Goal: Task Accomplishment & Management: Use online tool/utility

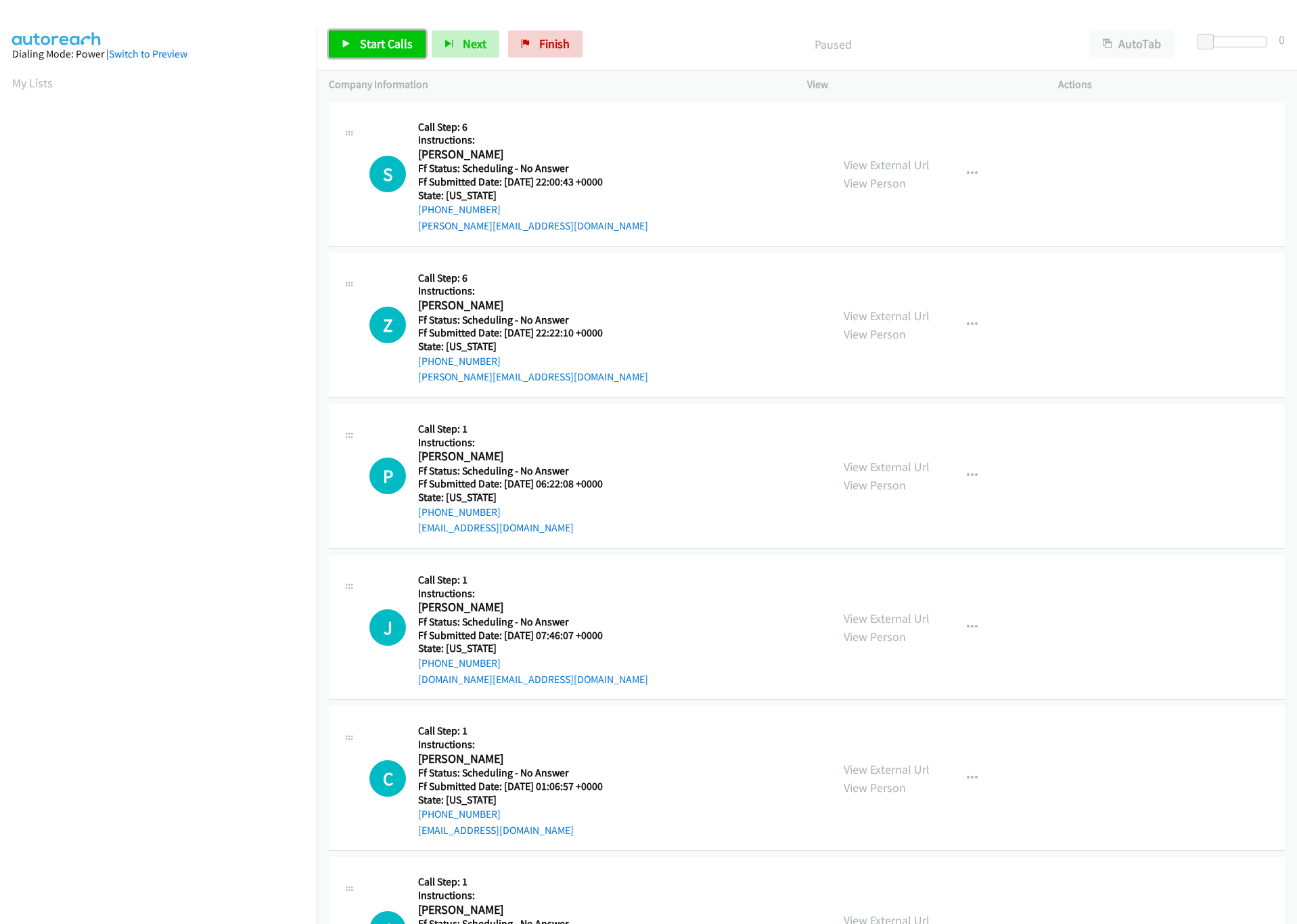
click at [392, 39] on span "Start Calls" at bounding box center [386, 44] width 53 height 16
click at [1230, 43] on div at bounding box center [1235, 42] width 62 height 11
click at [384, 39] on span "Start Calls" at bounding box center [386, 44] width 53 height 16
click at [1229, 45] on div at bounding box center [1235, 42] width 62 height 11
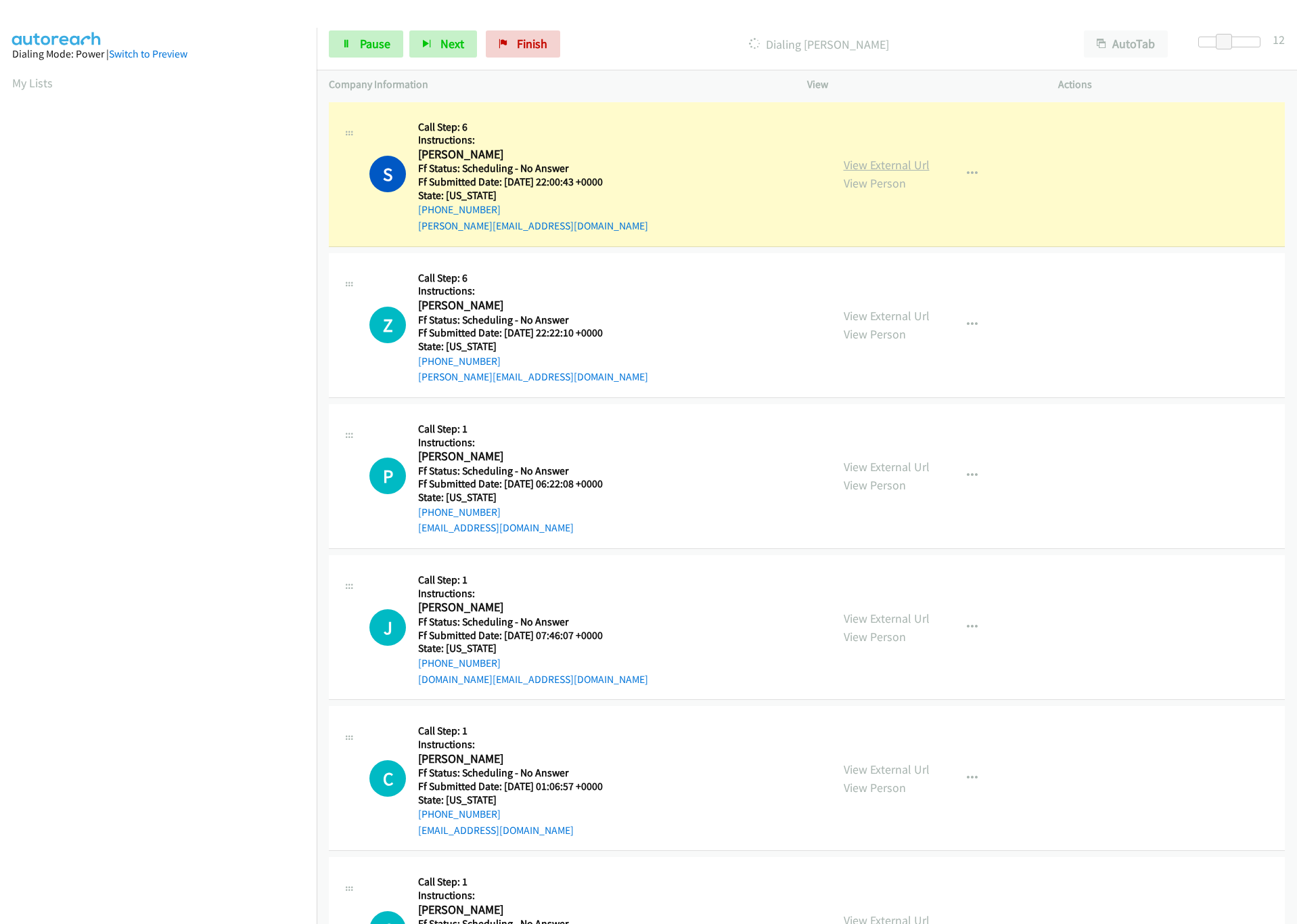
click at [901, 166] on link "View External Url" at bounding box center [887, 165] width 86 height 16
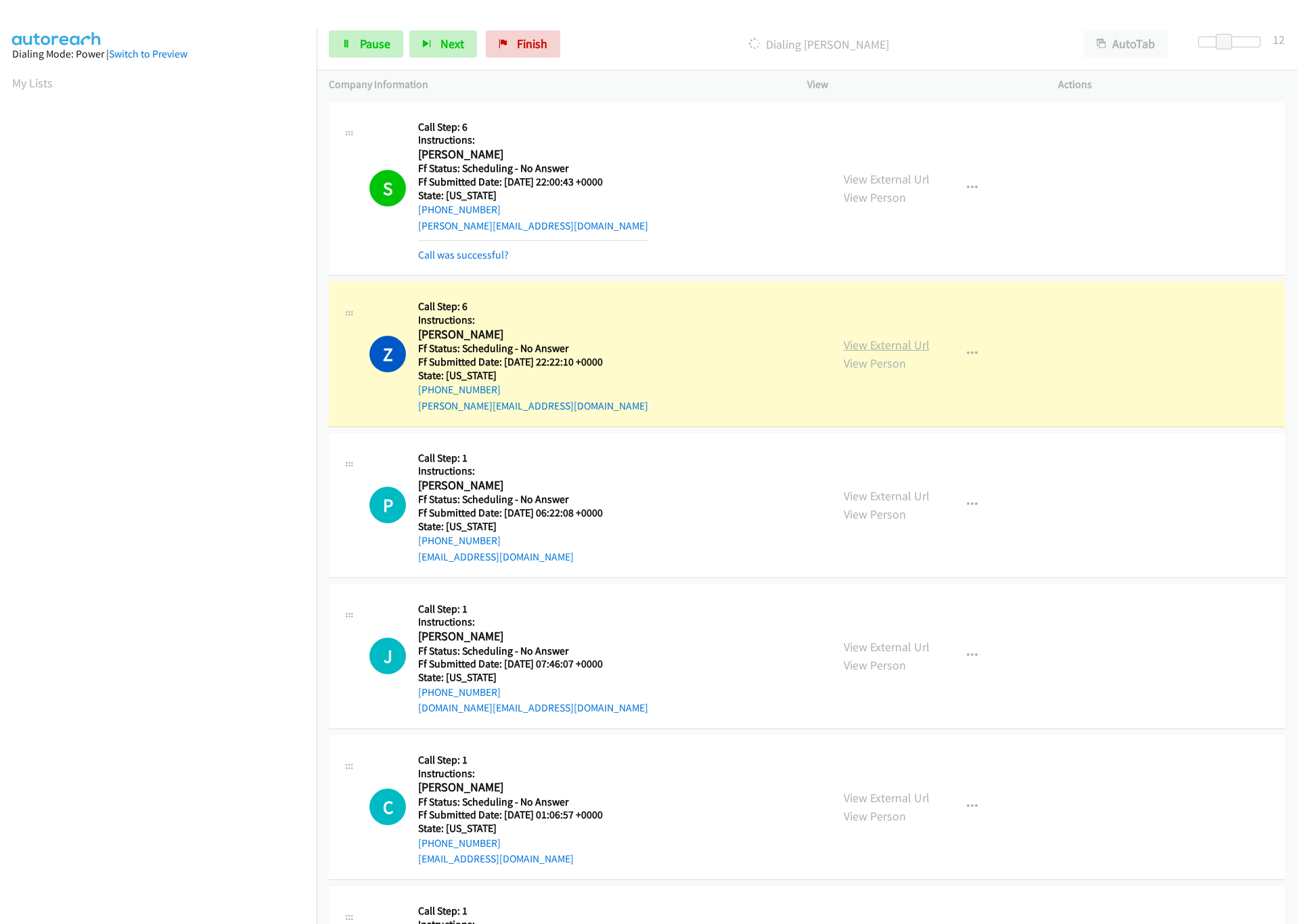
click at [853, 341] on link "View External Url" at bounding box center [887, 345] width 86 height 16
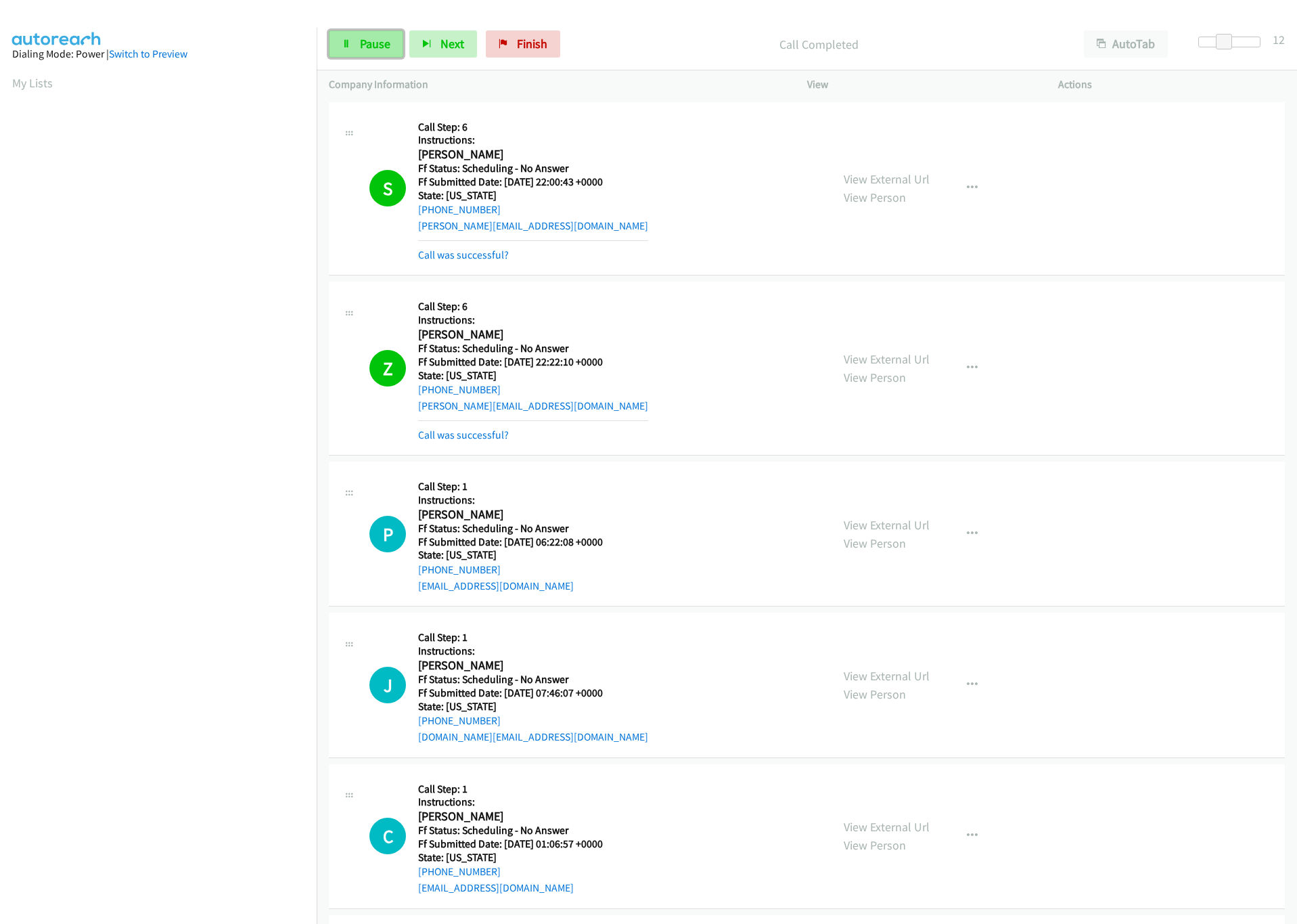
click at [358, 49] on link "Pause" at bounding box center [366, 43] width 74 height 27
click at [392, 35] on link "Start Calls" at bounding box center [377, 43] width 97 height 27
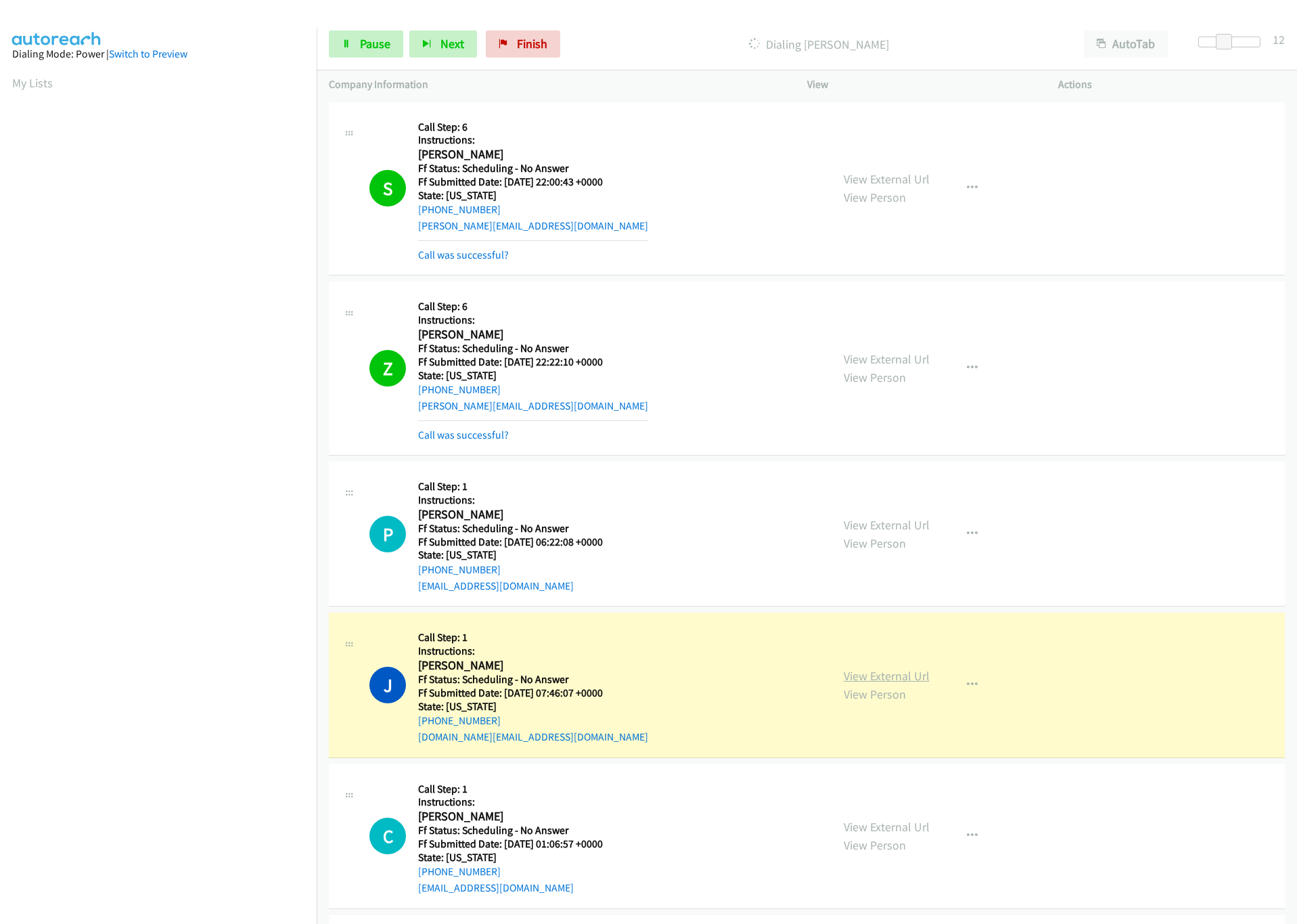
click at [884, 673] on link "View External Url" at bounding box center [887, 676] width 86 height 16
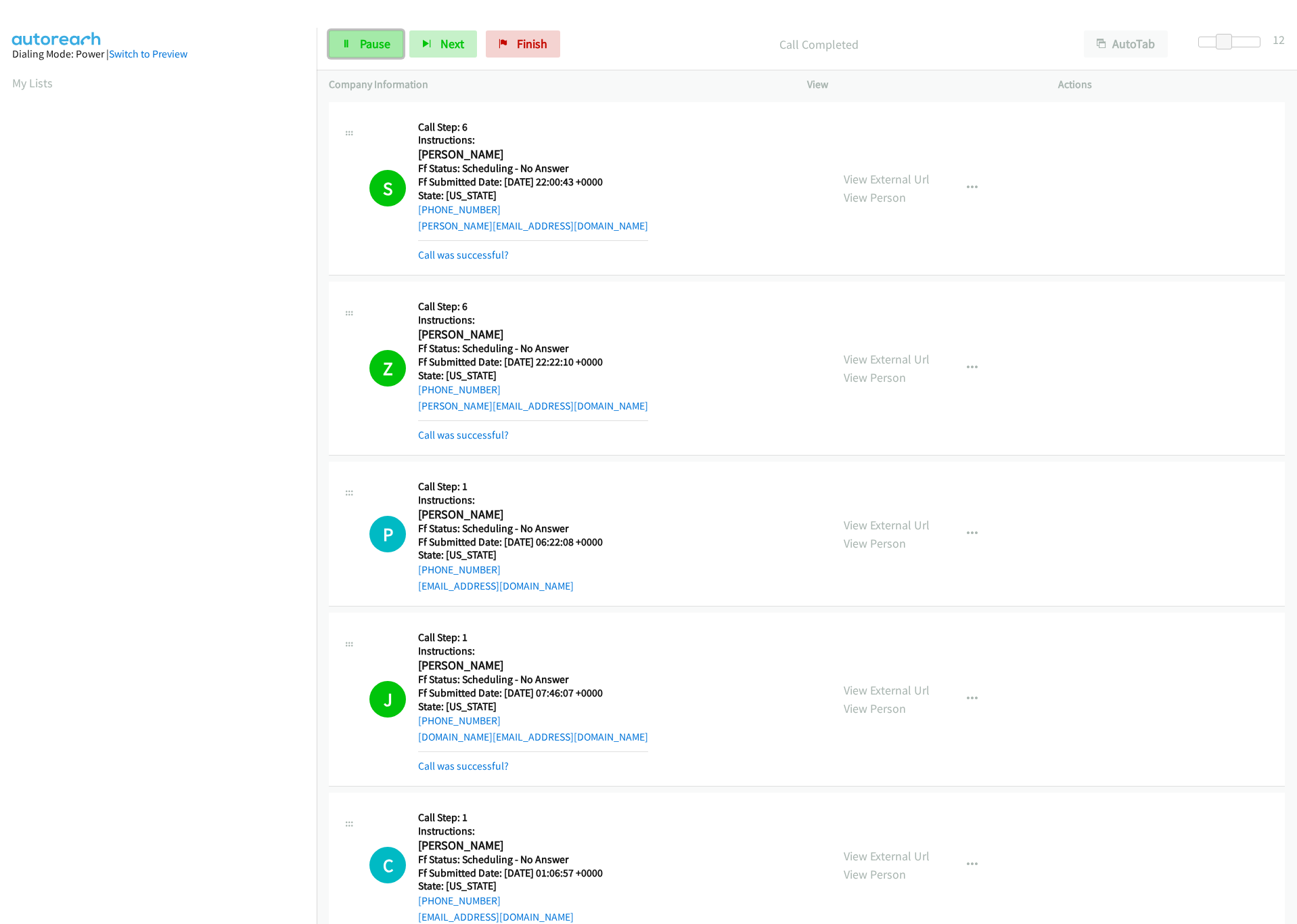
click at [342, 37] on link "Pause" at bounding box center [366, 43] width 74 height 27
click at [378, 58] on link "Start Calls" at bounding box center [377, 43] width 97 height 27
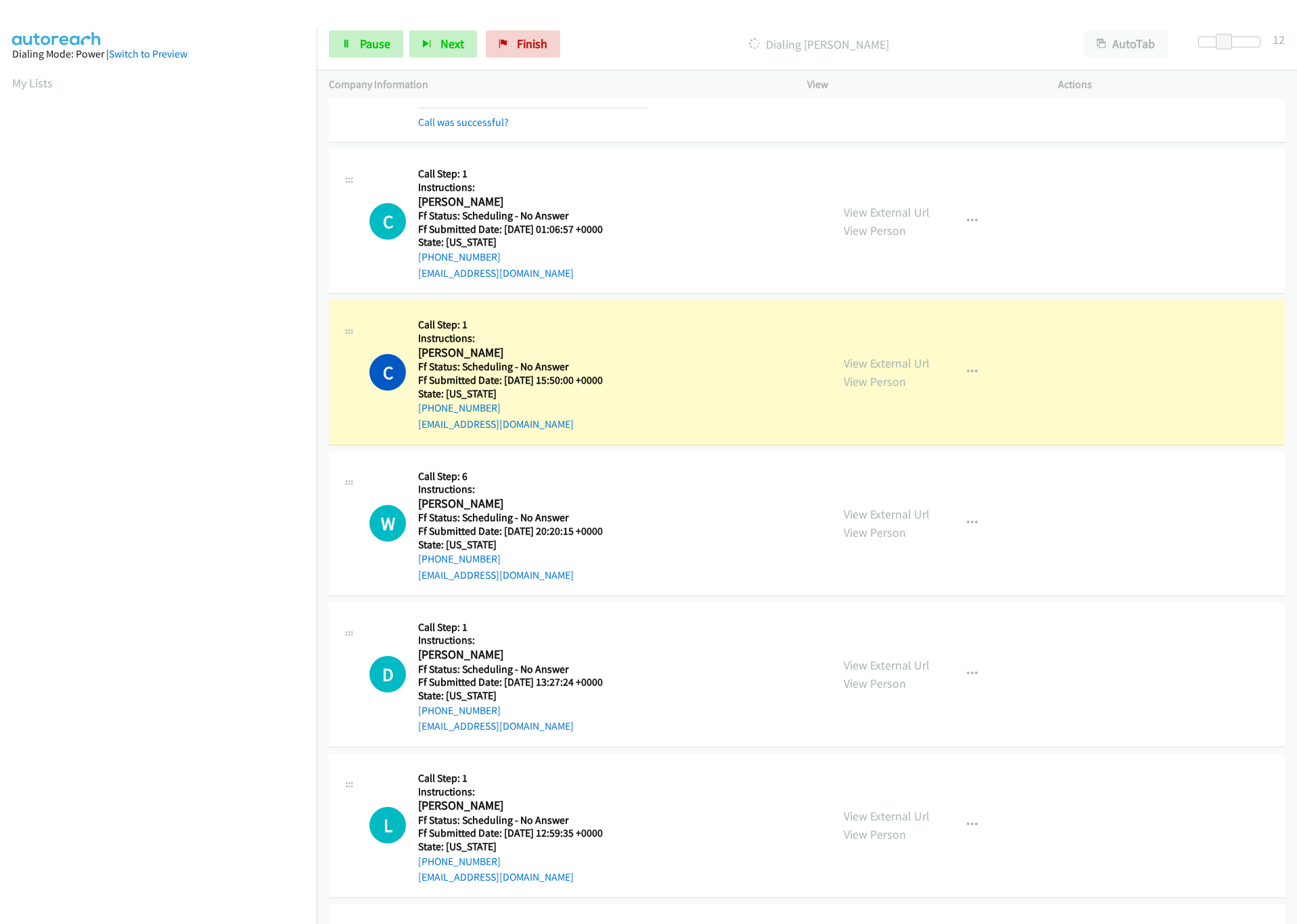
scroll to position [812, 0]
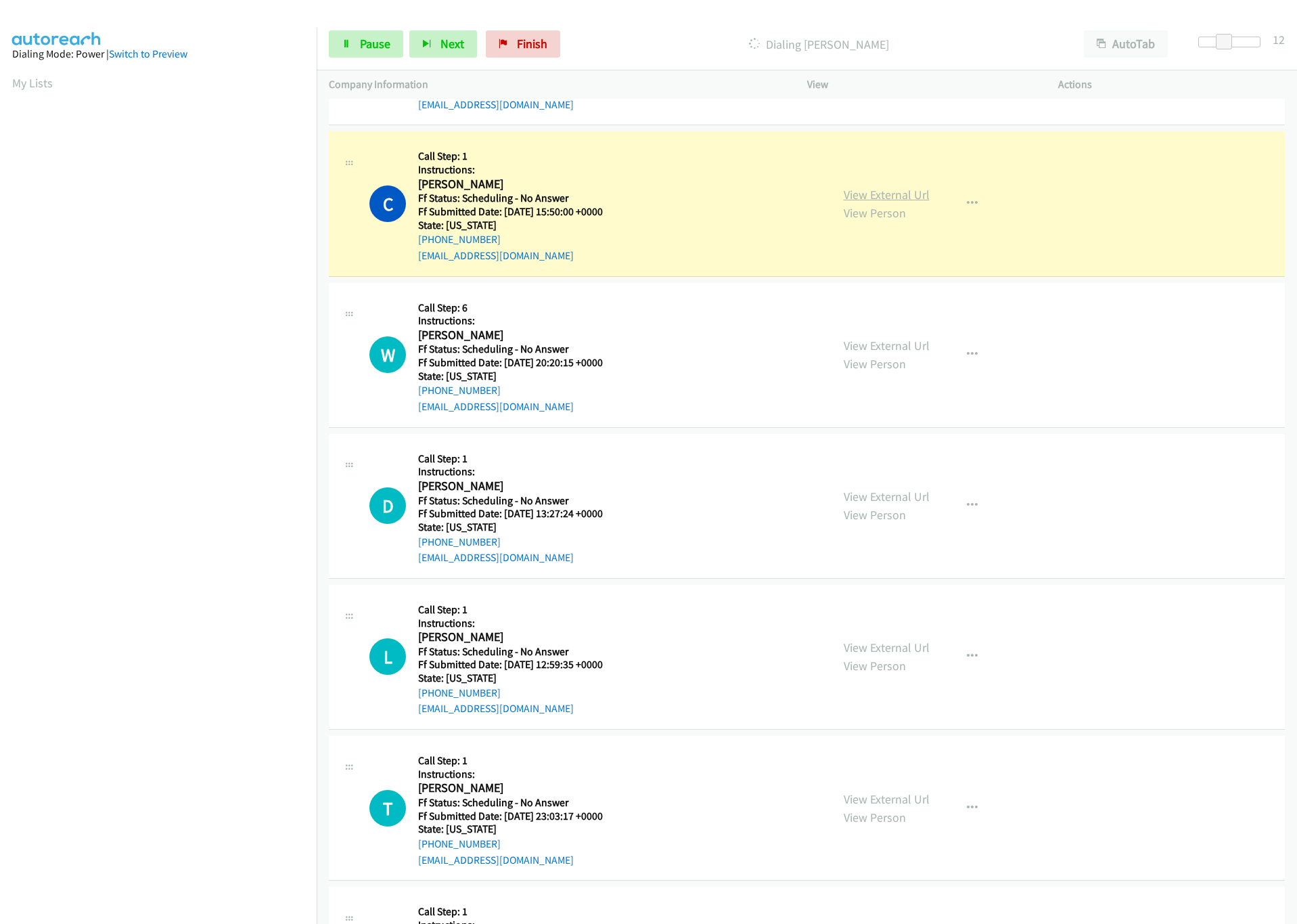
click at [869, 194] on link "View External Url" at bounding box center [887, 195] width 86 height 16
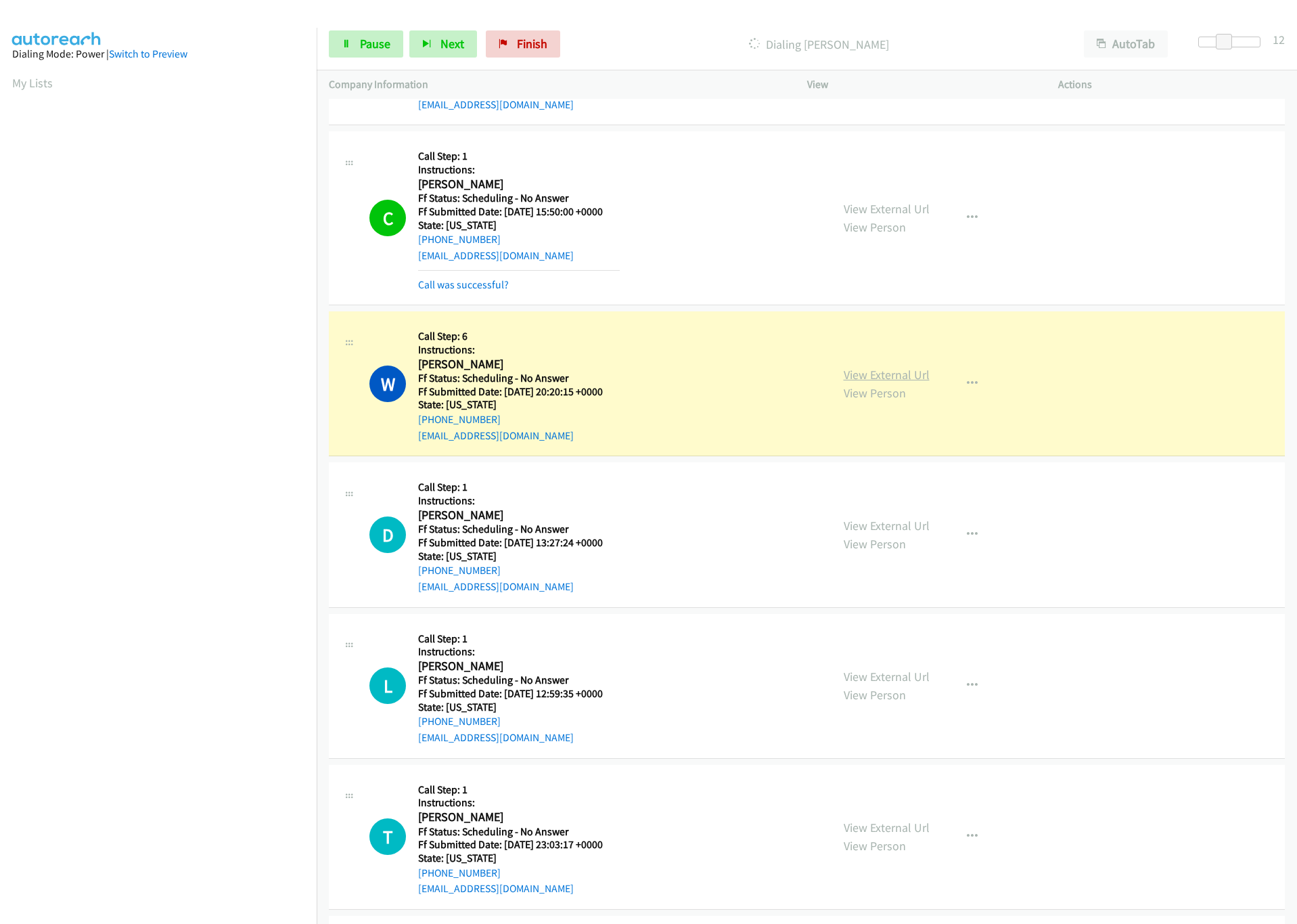
click at [871, 373] on link "View External Url" at bounding box center [887, 375] width 86 height 16
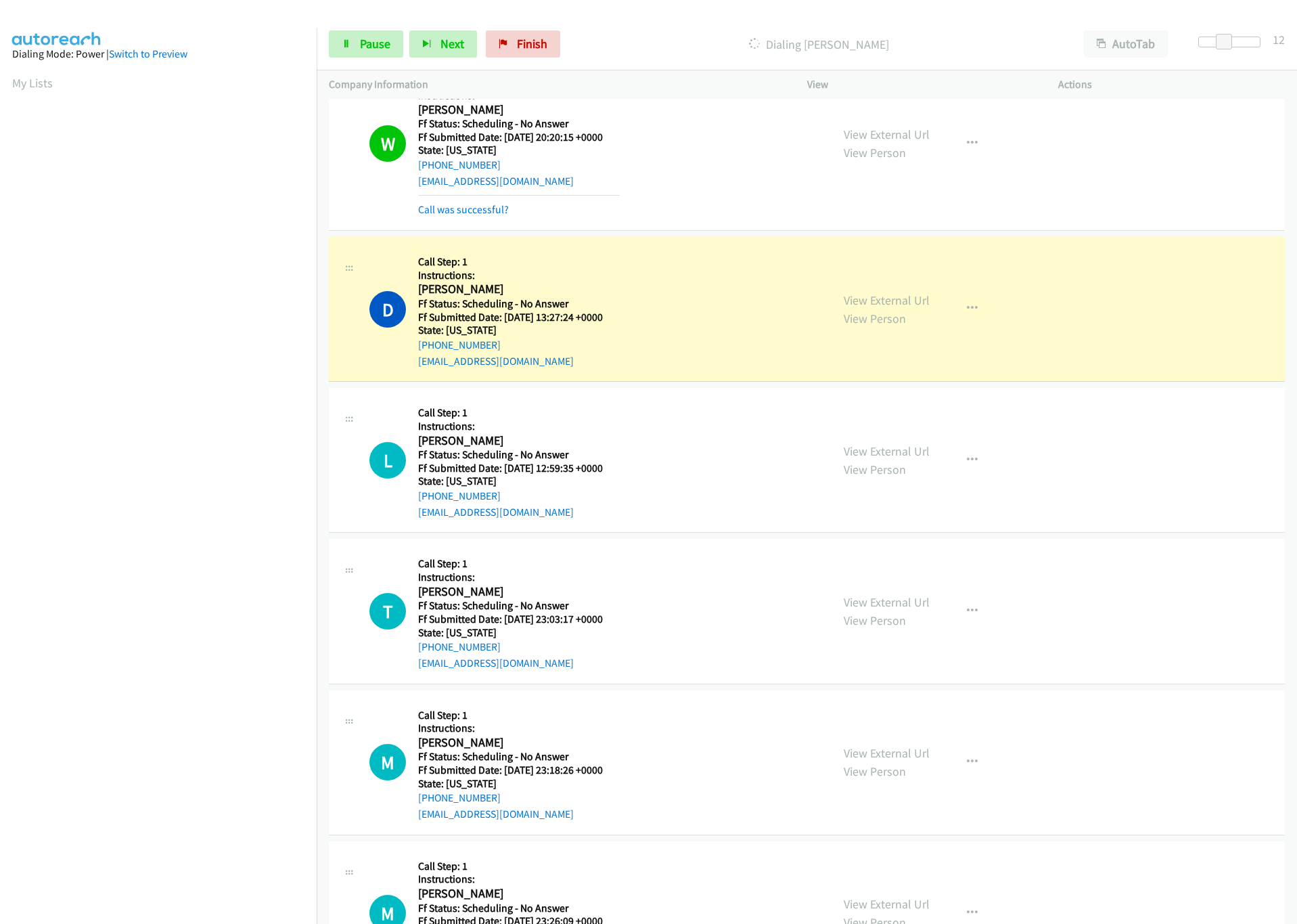
scroll to position [1116, 0]
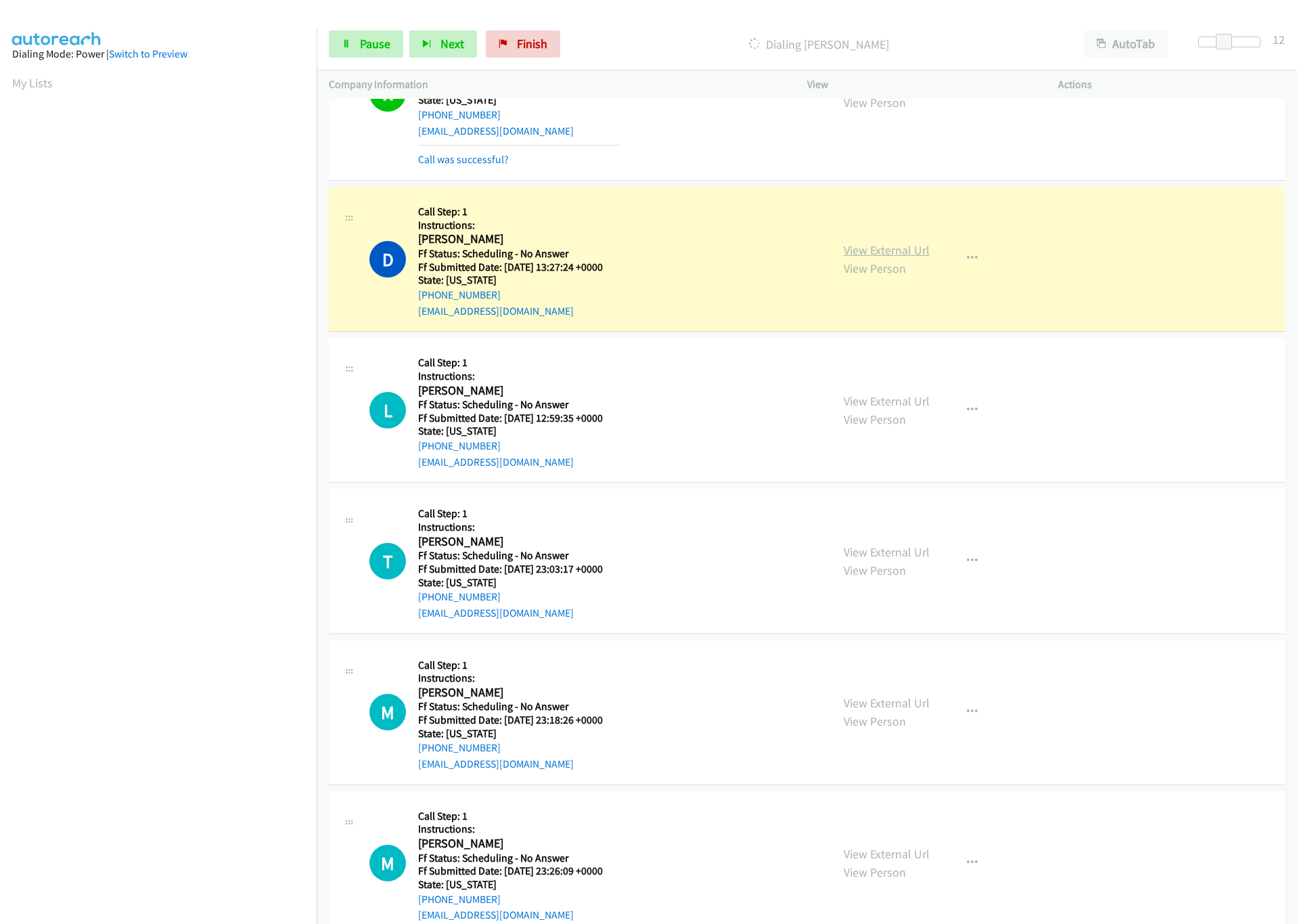
click at [845, 256] on link "View External Url" at bounding box center [887, 250] width 86 height 16
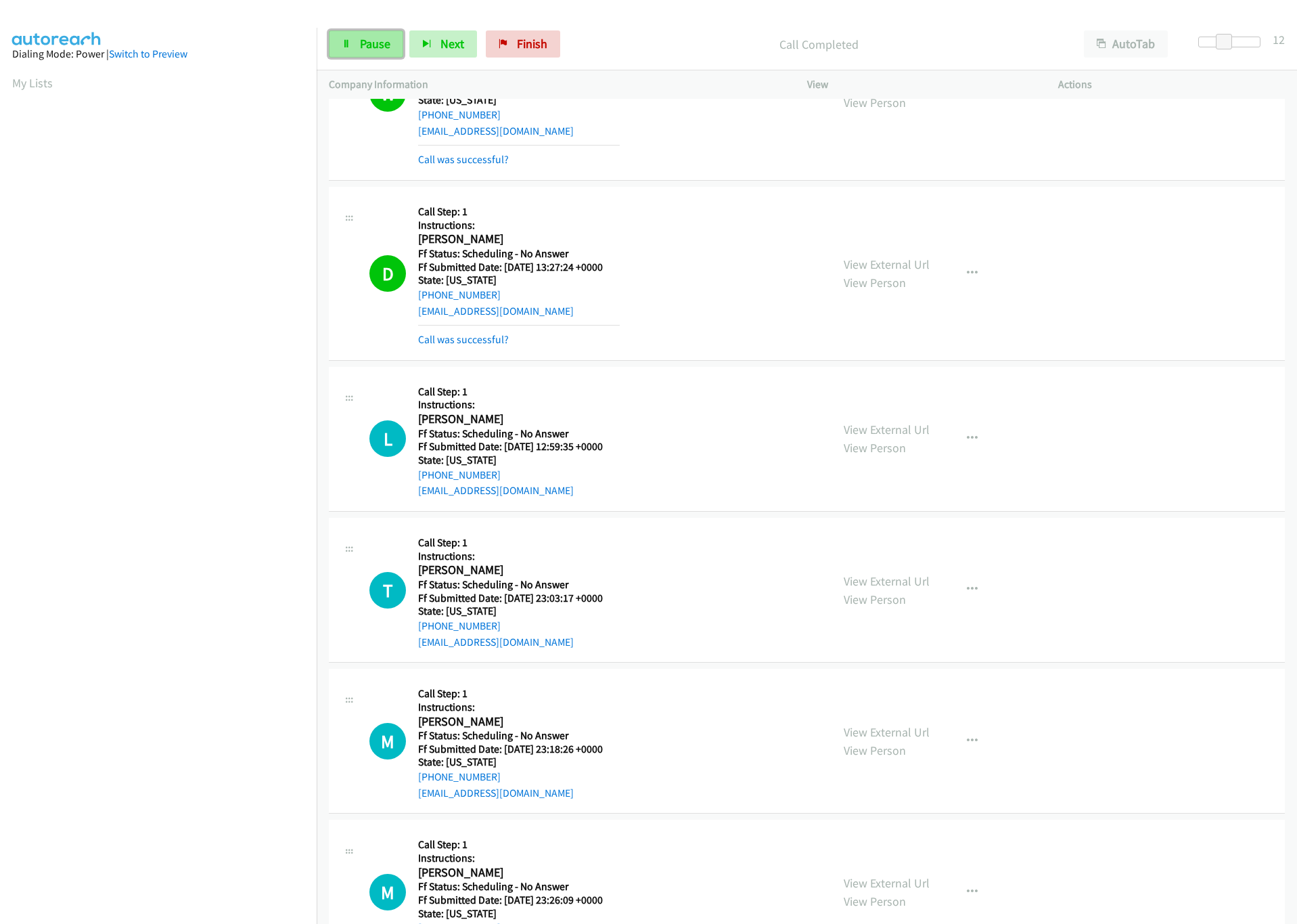
drag, startPoint x: 362, startPoint y: 43, endPoint x: 378, endPoint y: 51, distance: 18.5
click at [362, 43] on span "Pause" at bounding box center [375, 44] width 30 height 16
click at [358, 49] on link "Start Calls" at bounding box center [377, 43] width 97 height 27
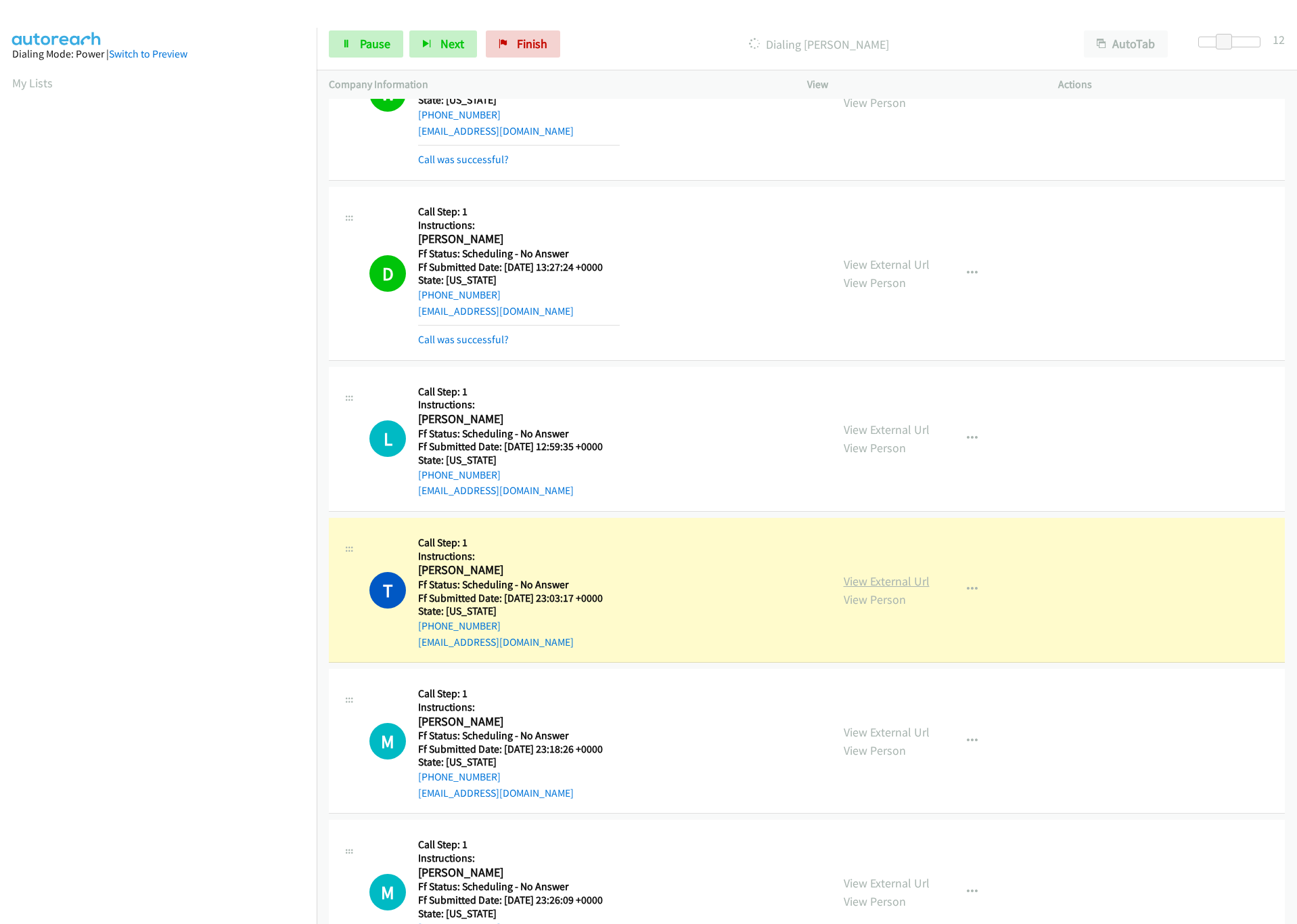
click at [875, 583] on link "View External Url" at bounding box center [887, 581] width 86 height 16
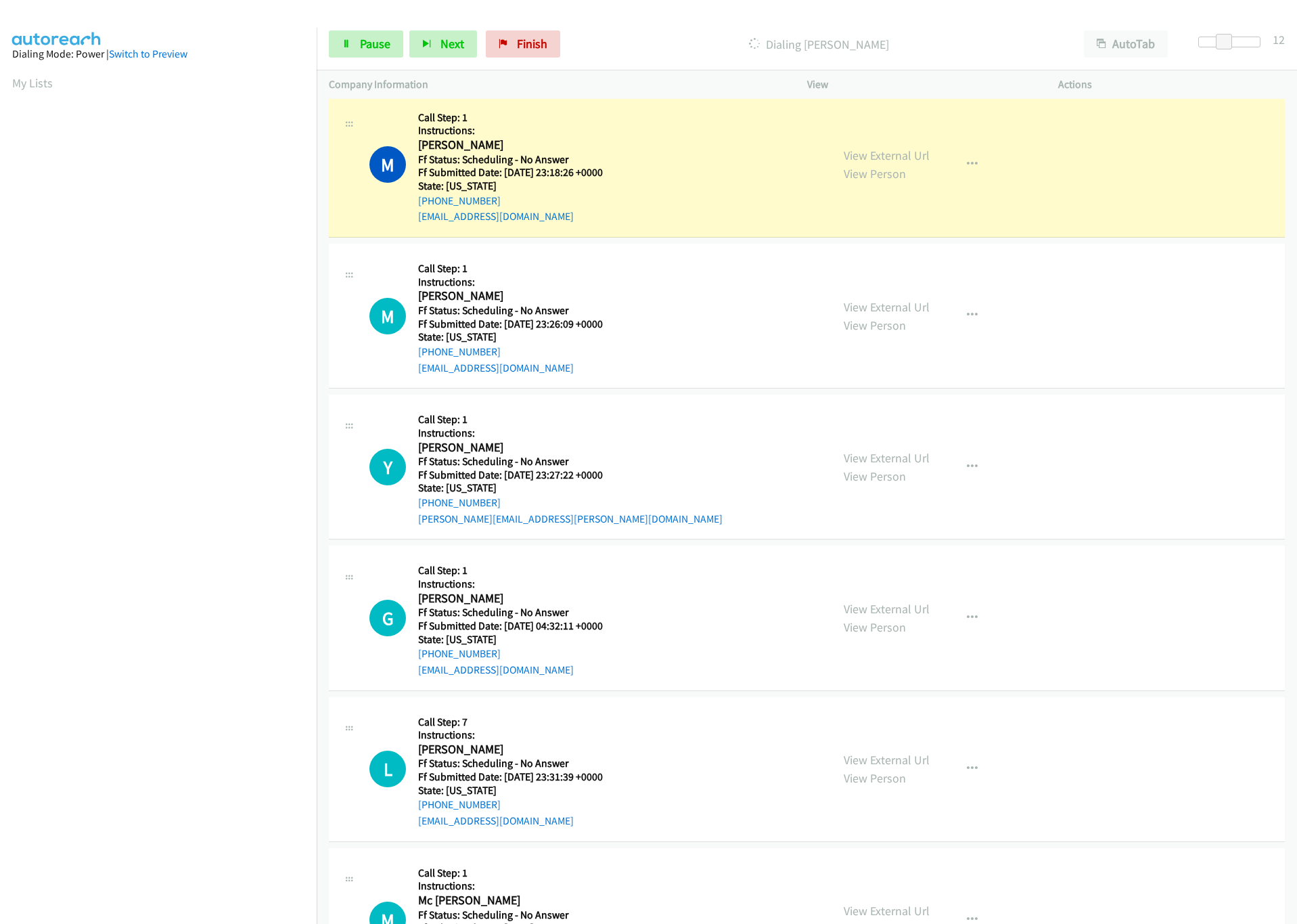
scroll to position [1725, 0]
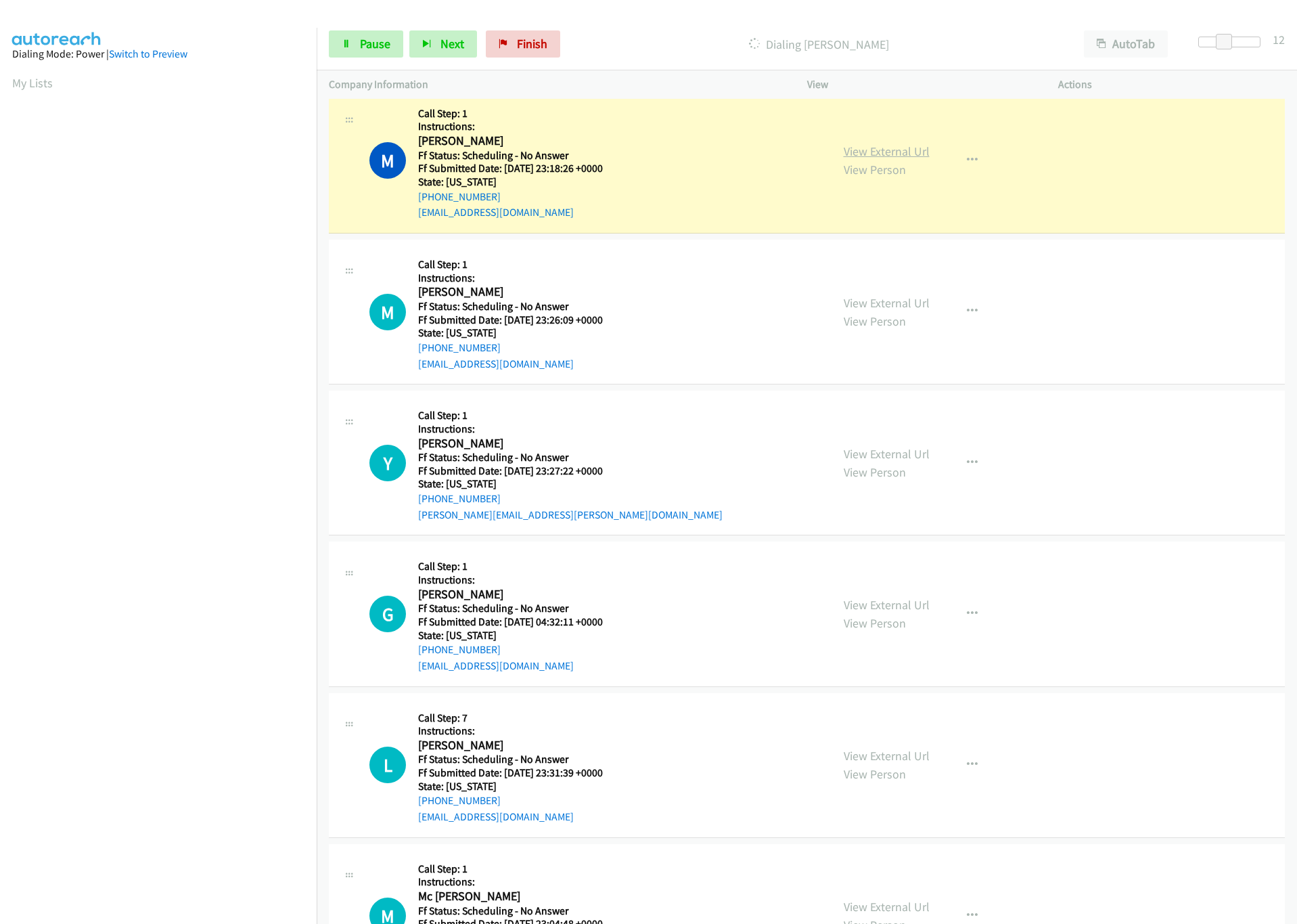
click at [908, 159] on link "View External Url" at bounding box center [887, 151] width 86 height 16
click at [376, 43] on span "Pause" at bounding box center [375, 44] width 30 height 16
